Goal: Find specific page/section: Find specific page/section

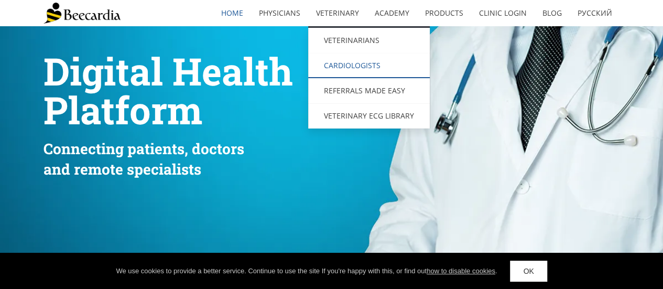
click at [365, 62] on link "Cardiologists" at bounding box center [369, 65] width 122 height 25
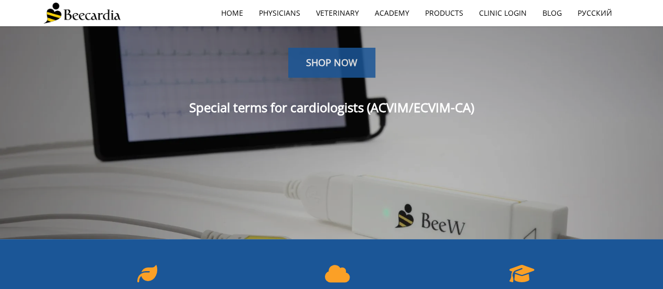
click at [338, 63] on span "SHOP NOW" at bounding box center [331, 62] width 51 height 13
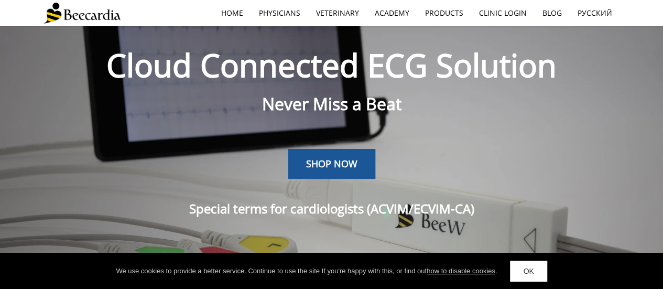
scroll to position [4, 0]
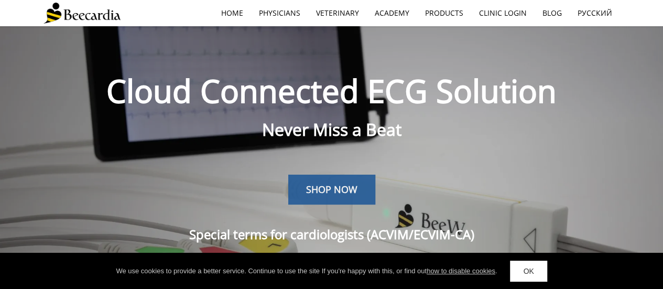
click at [310, 184] on span "SHOP NOW" at bounding box center [331, 189] width 51 height 13
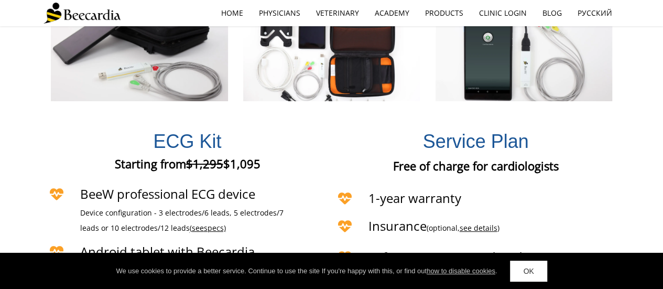
scroll to position [1990, 0]
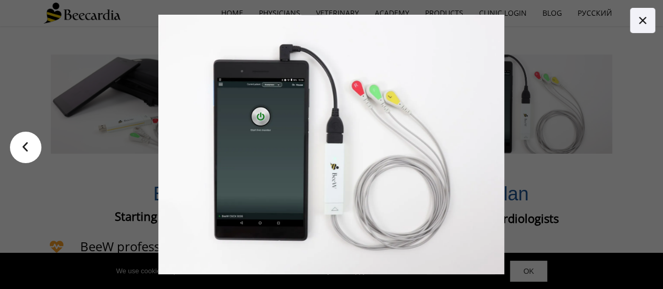
click at [642, 18] on icon at bounding box center [642, 20] width 13 height 13
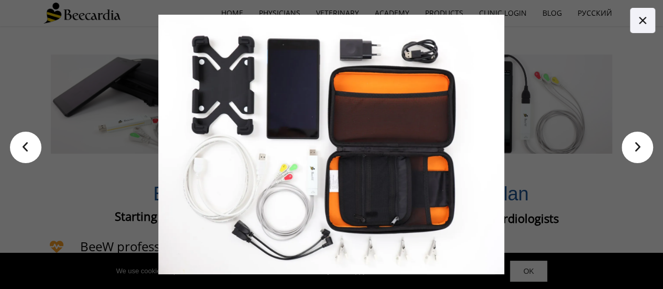
click at [641, 10] on link at bounding box center [642, 20] width 25 height 25
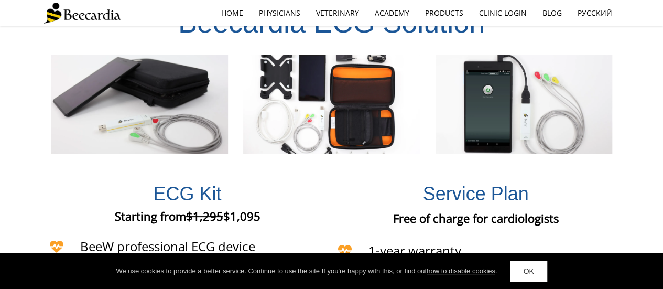
click at [47, 127] on div at bounding box center [139, 104] width 192 height 100
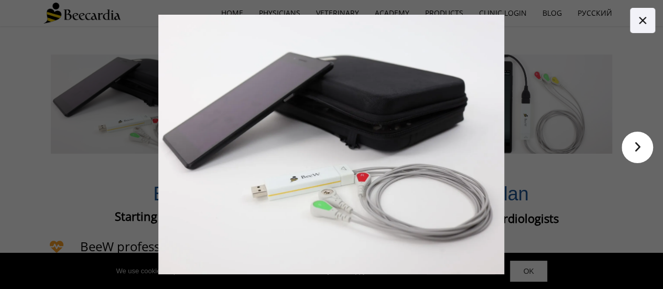
click at [641, 14] on link at bounding box center [642, 20] width 25 height 25
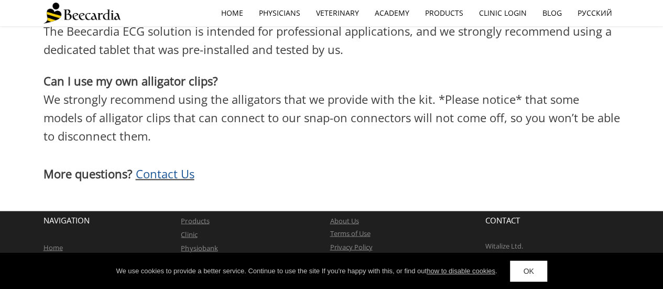
scroll to position [2833, 0]
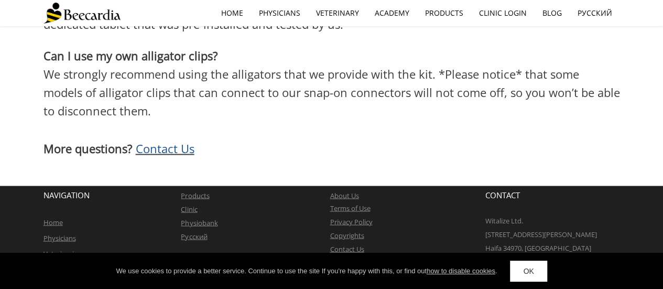
scroll to position [26, 0]
